Goal: Transaction & Acquisition: Purchase product/service

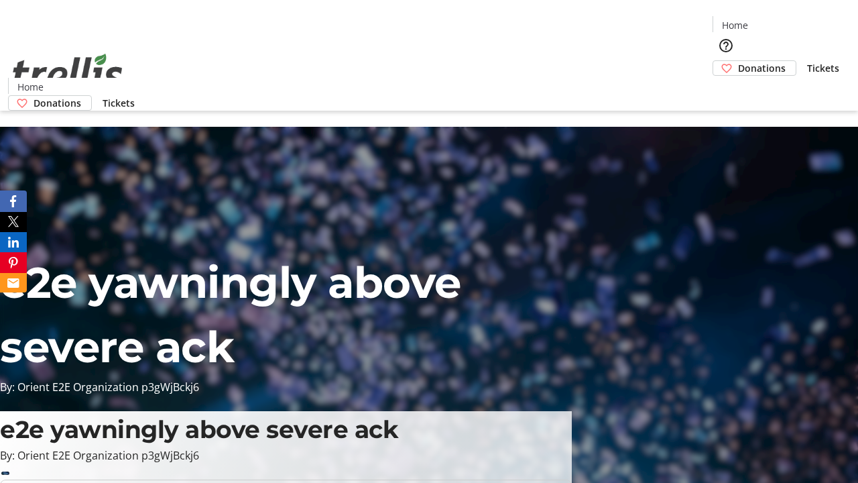
click at [738, 61] on span "Donations" at bounding box center [762, 68] width 48 height 14
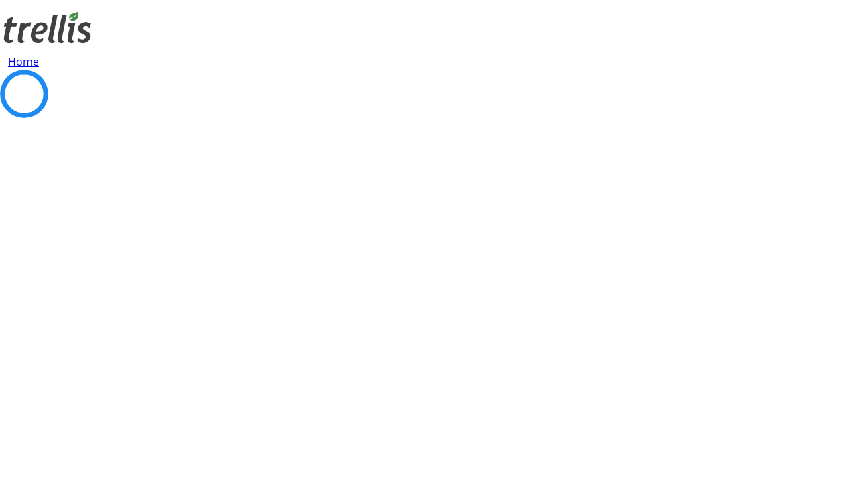
select select "CA"
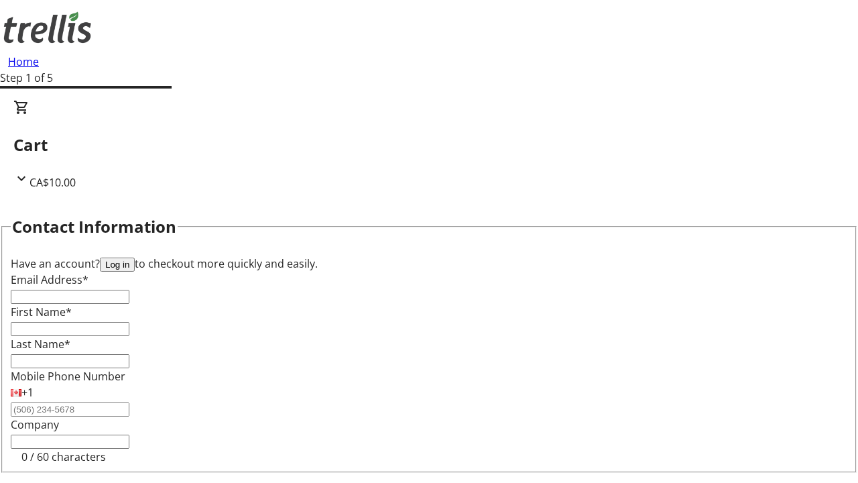
click at [135, 257] on button "Log in" at bounding box center [117, 264] width 35 height 14
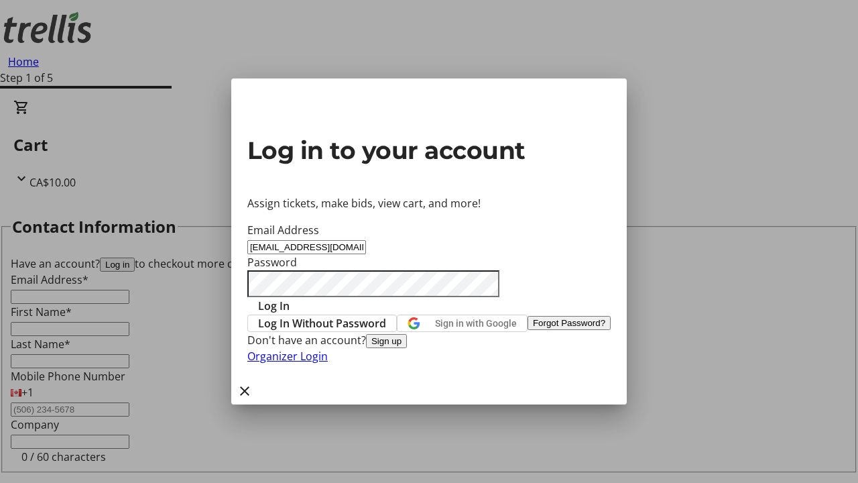
type input "[EMAIL_ADDRESS][DOMAIN_NAME]"
click at [290, 298] on span "Log In" at bounding box center [274, 306] width 32 height 16
